Goal: Find specific page/section: Find specific page/section

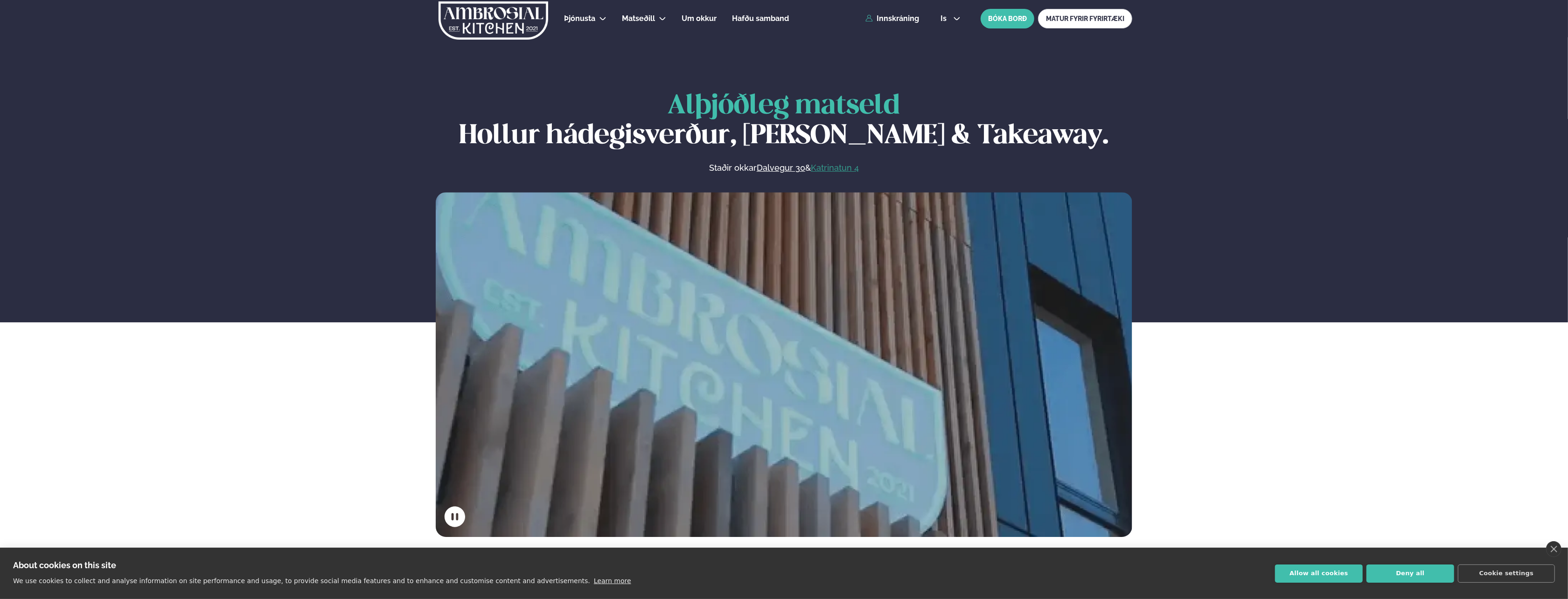
click at [840, 169] on link "Katrinatun 4" at bounding box center [835, 168] width 48 height 11
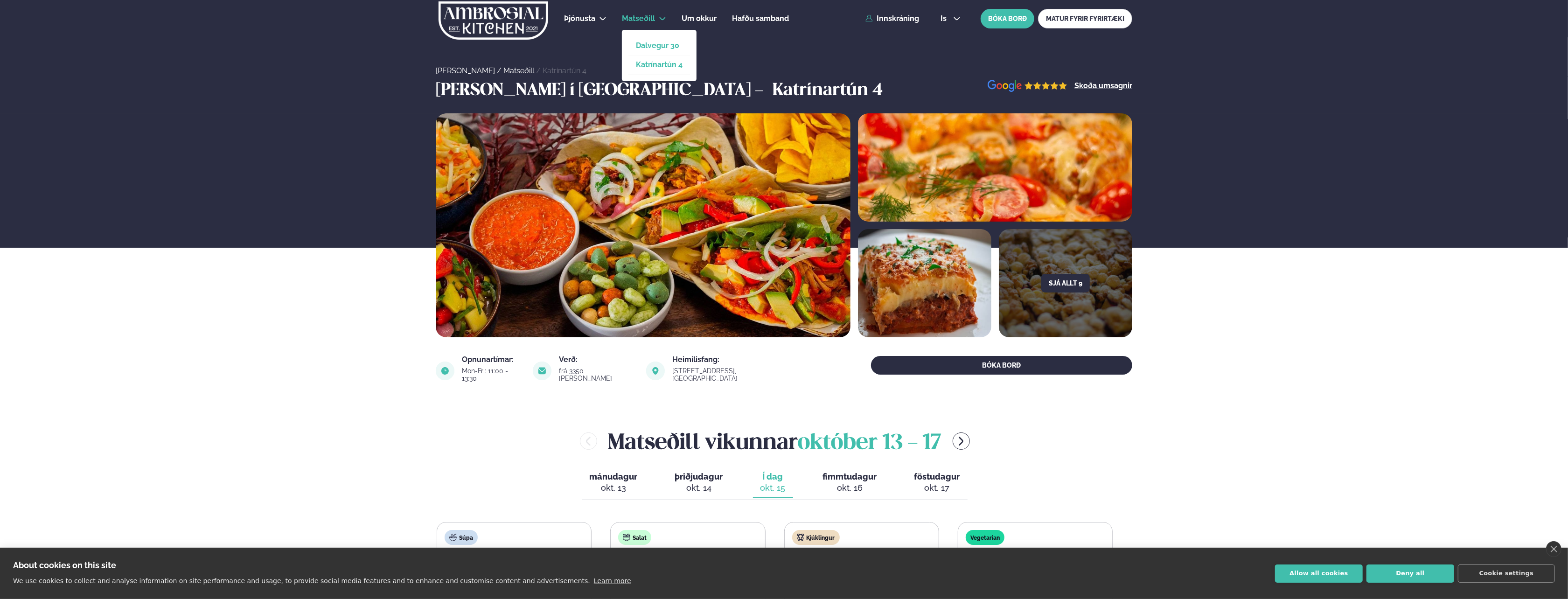
click at [647, 47] on link "Dalvegur 30" at bounding box center [659, 45] width 47 height 8
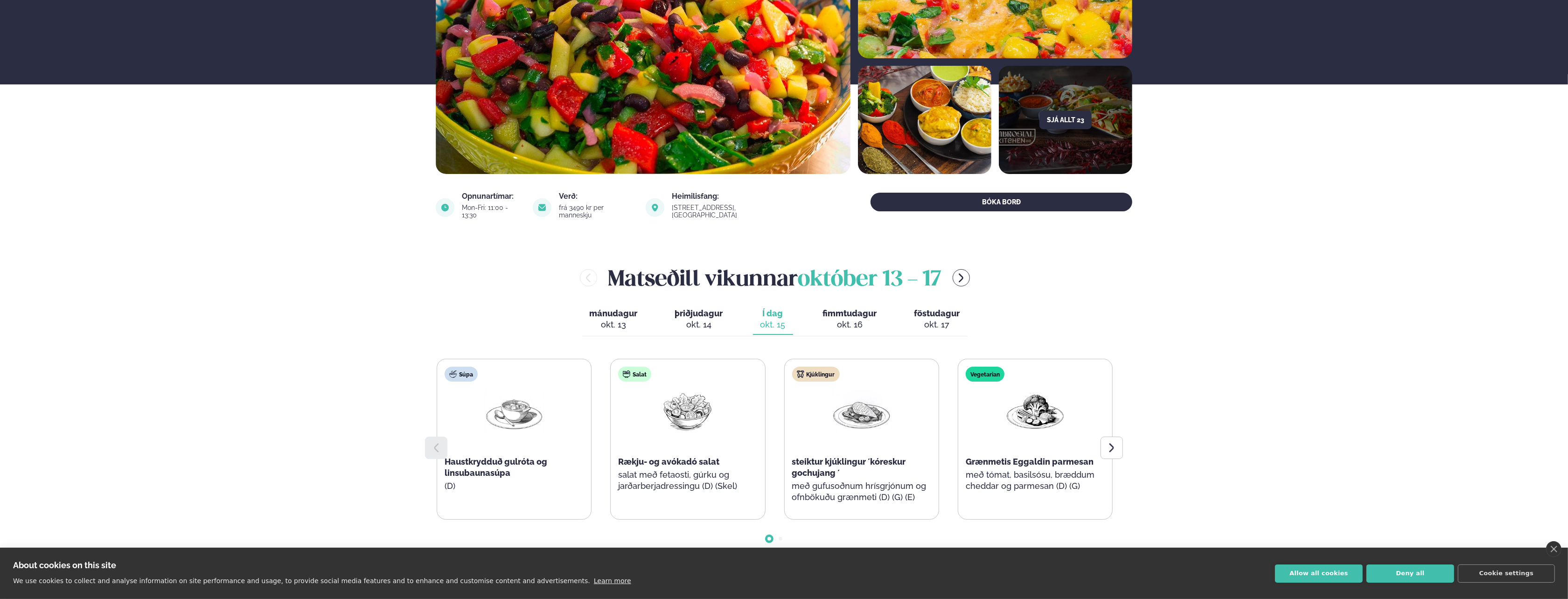
scroll to position [187, 0]
